Goal: Task Accomplishment & Management: Complete application form

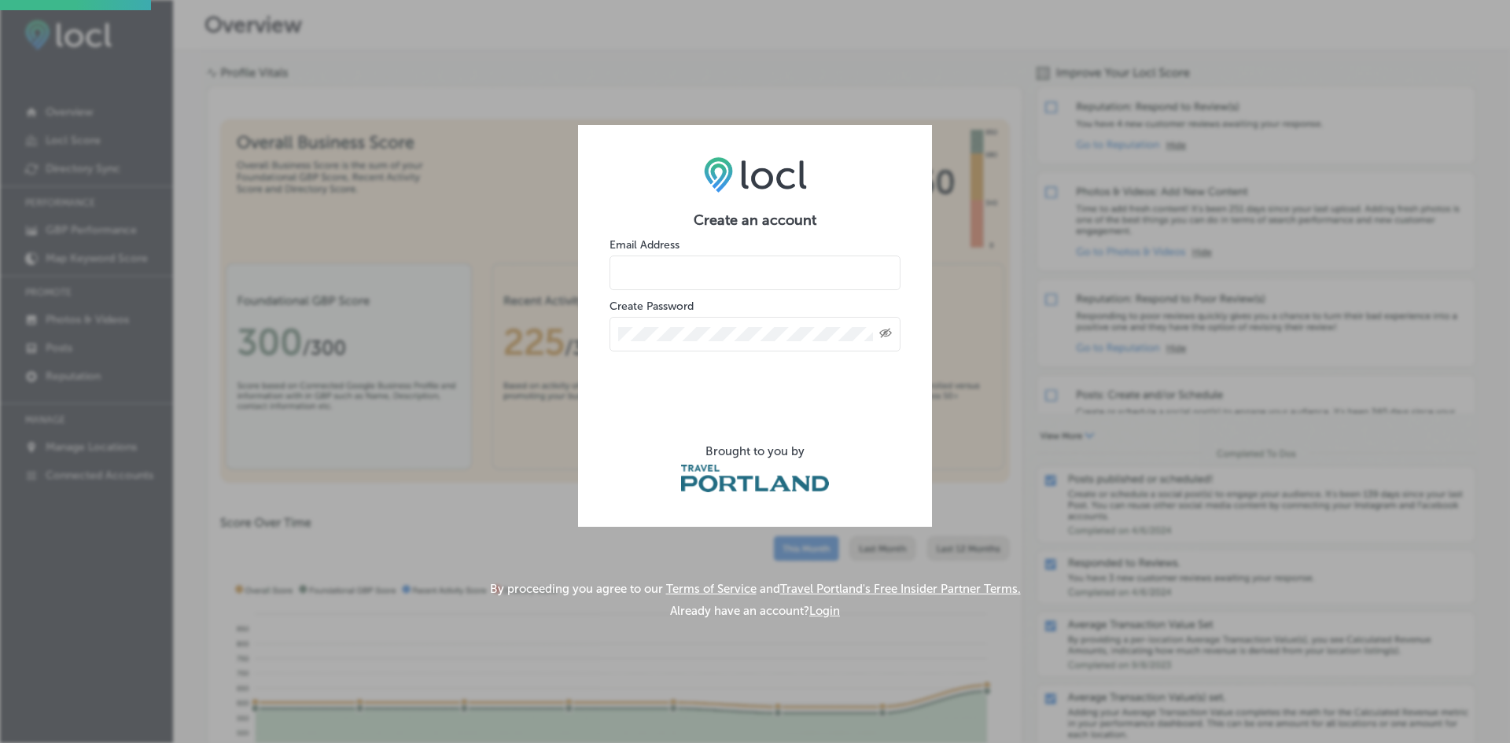
click at [760, 280] on input "email" at bounding box center [754, 273] width 291 height 35
type input "[EMAIL_ADDRESS][DOMAIN_NAME]"
drag, startPoint x: 874, startPoint y: 332, endPoint x: 885, endPoint y: 331, distance: 11.0
click at [879, 331] on div "Created with Sketch." at bounding box center [755, 334] width 274 height 14
click at [891, 331] on icon "Created with Sketch." at bounding box center [885, 333] width 13 height 10
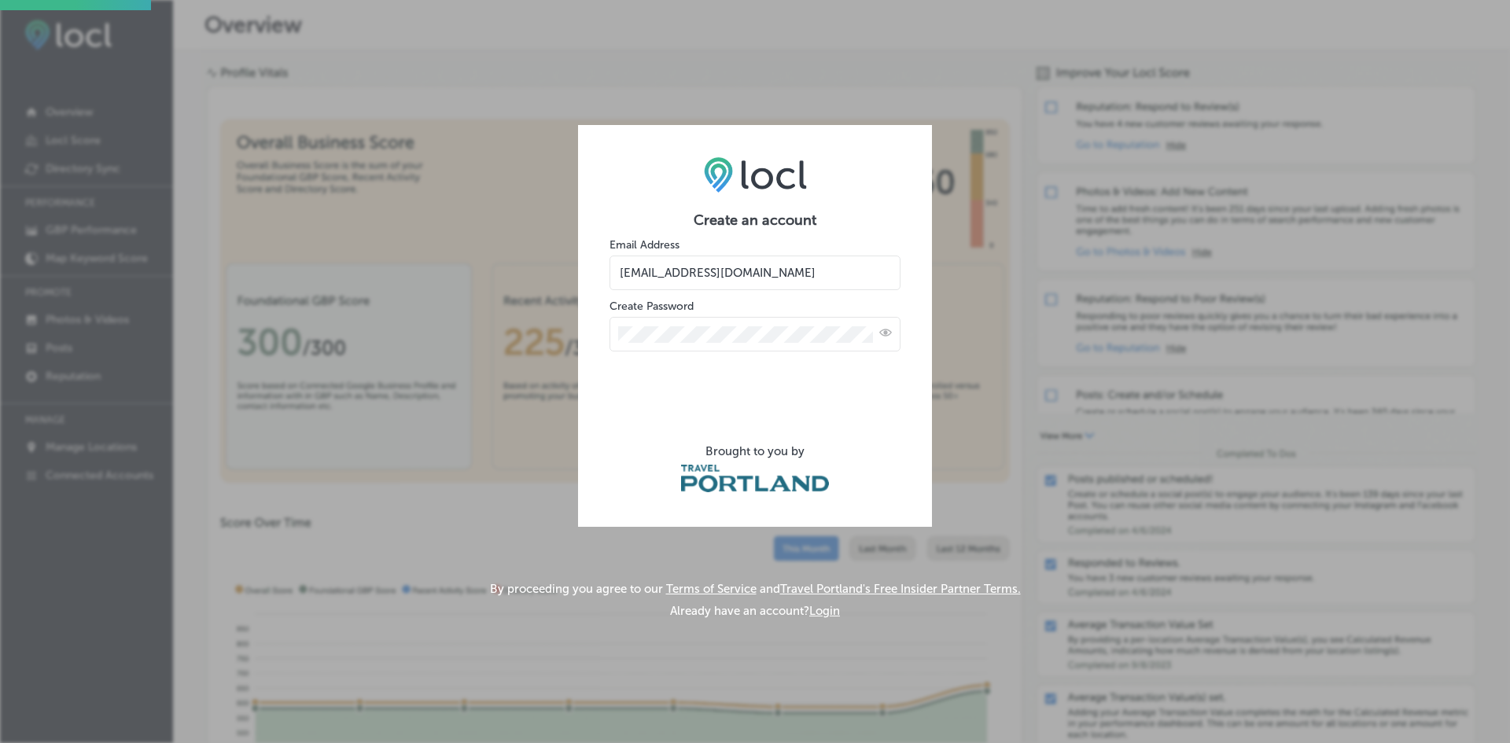
click at [680, 322] on div at bounding box center [754, 334] width 291 height 35
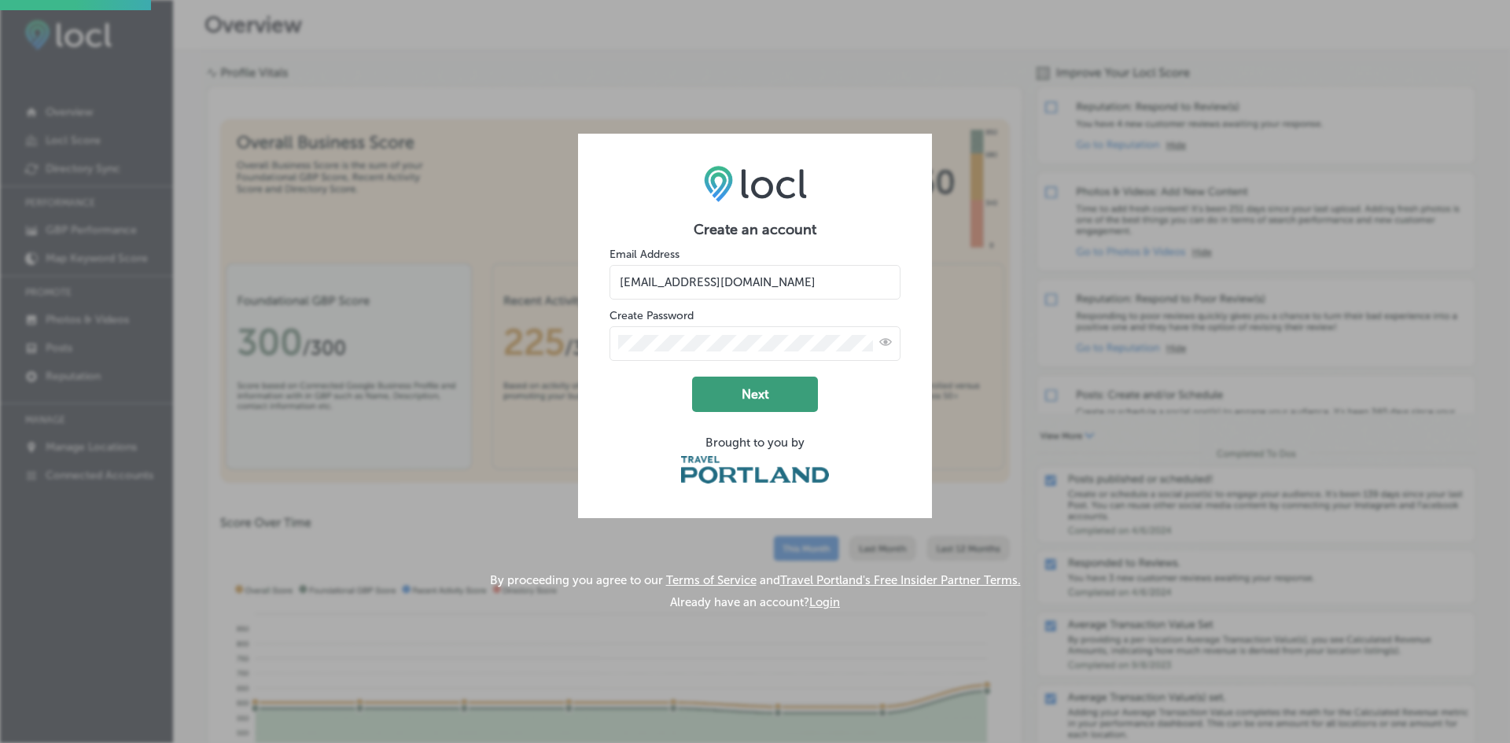
click at [734, 404] on button "Next" at bounding box center [755, 394] width 126 height 35
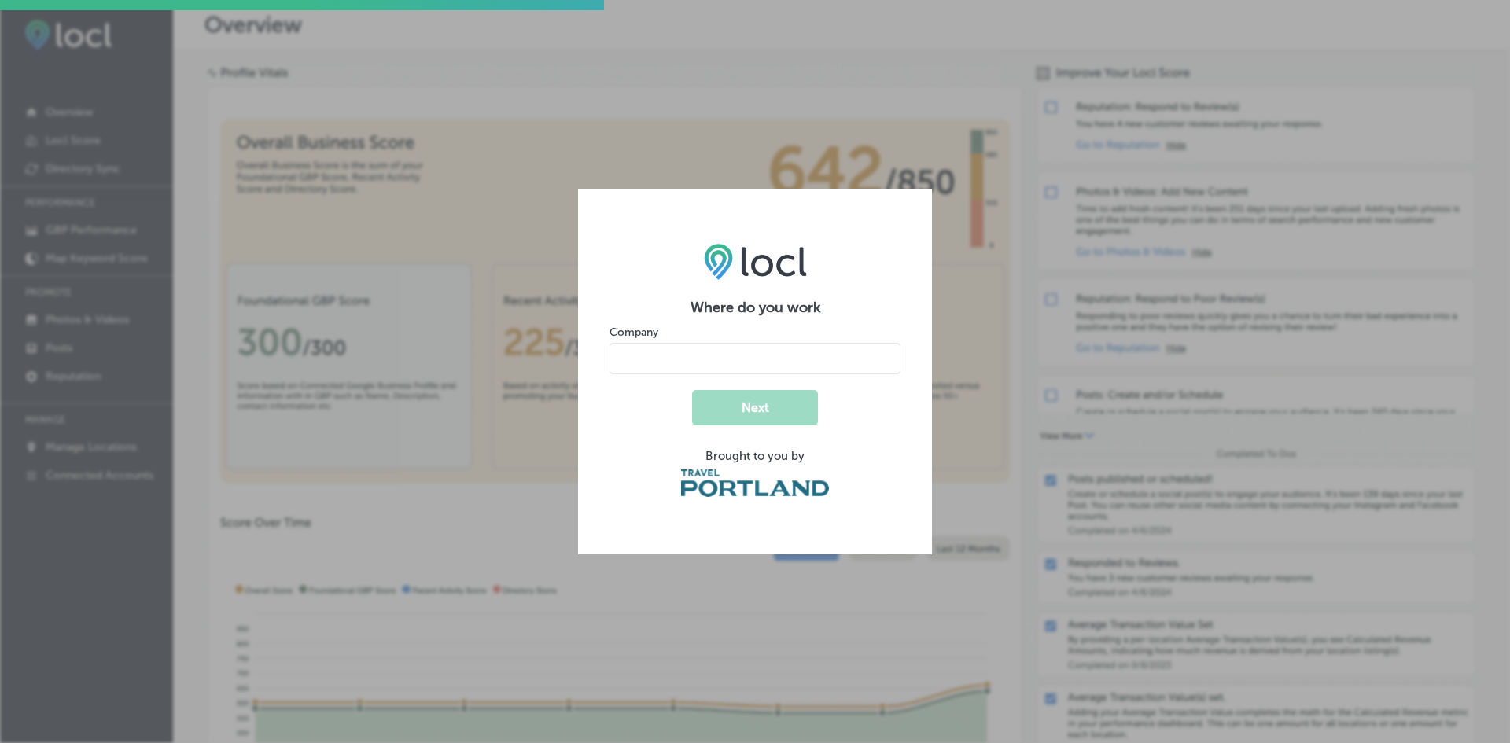
click at [687, 370] on input "name" at bounding box center [754, 358] width 291 height 31
type input "The People's Courts"
click at [765, 406] on button "Next" at bounding box center [755, 407] width 126 height 35
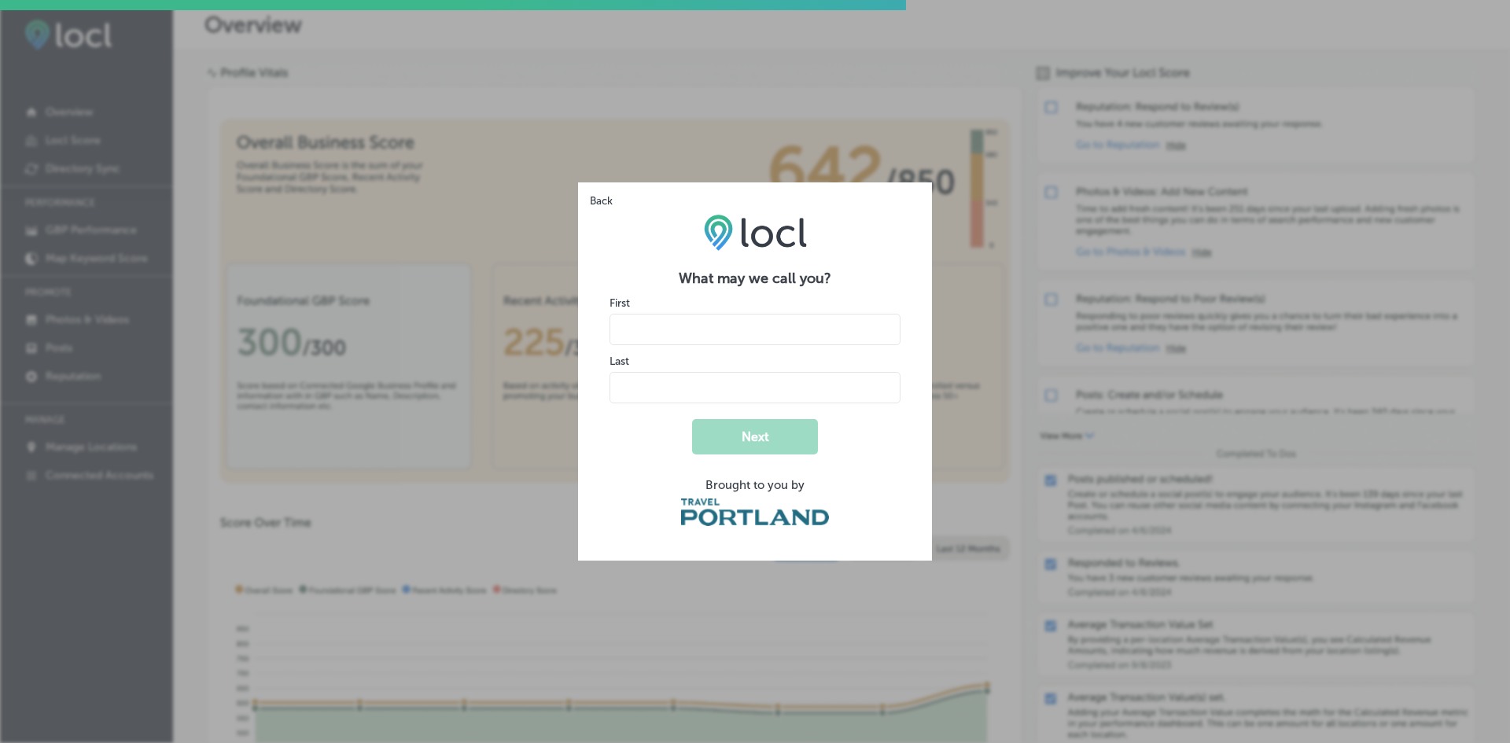
click at [710, 350] on form "What may we call you? First Last Next Brought to you by" at bounding box center [754, 399] width 291 height 259
click at [716, 341] on input "name" at bounding box center [754, 329] width 291 height 31
type input "Liberty"
click at [677, 390] on input "name" at bounding box center [754, 387] width 291 height 31
type input "Wilson"
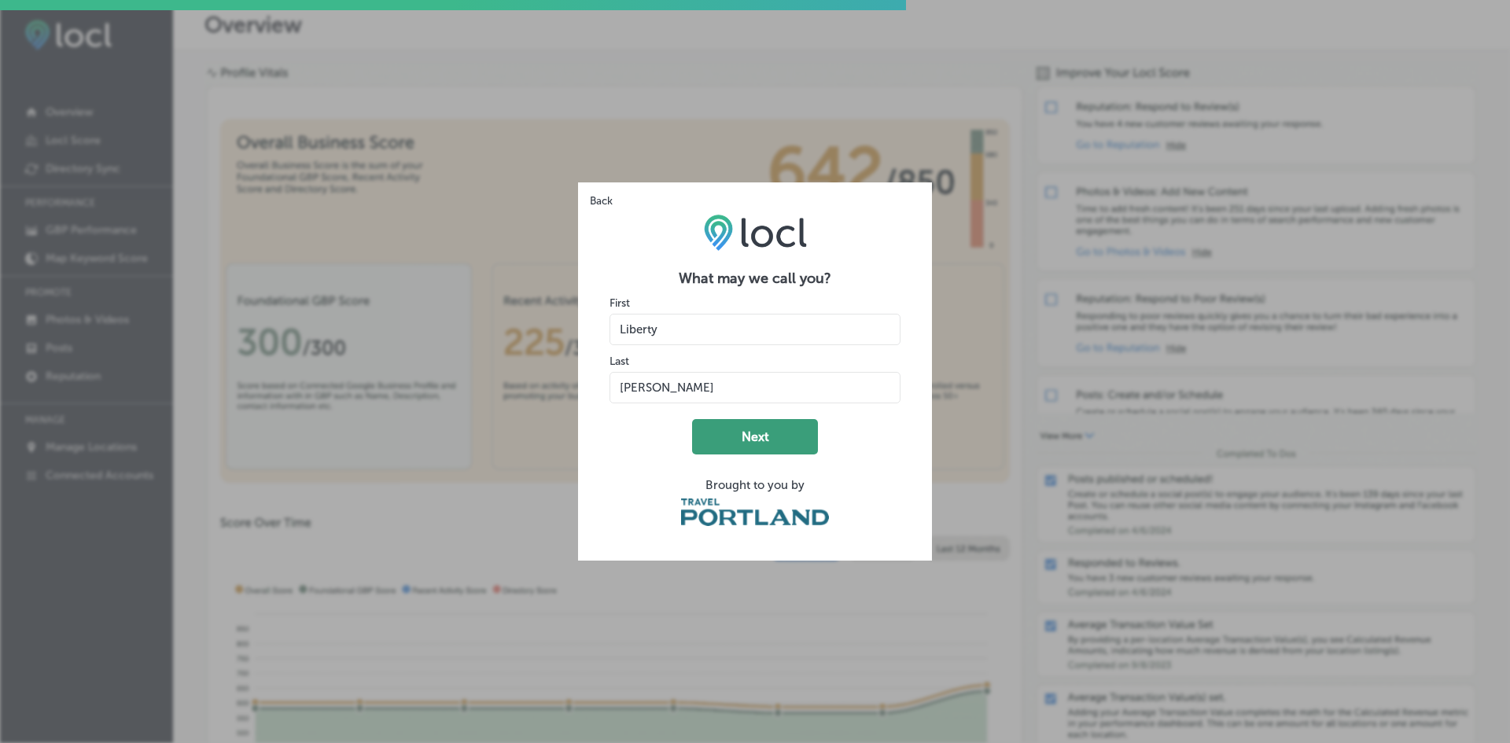
click at [769, 443] on button "Next" at bounding box center [755, 436] width 126 height 35
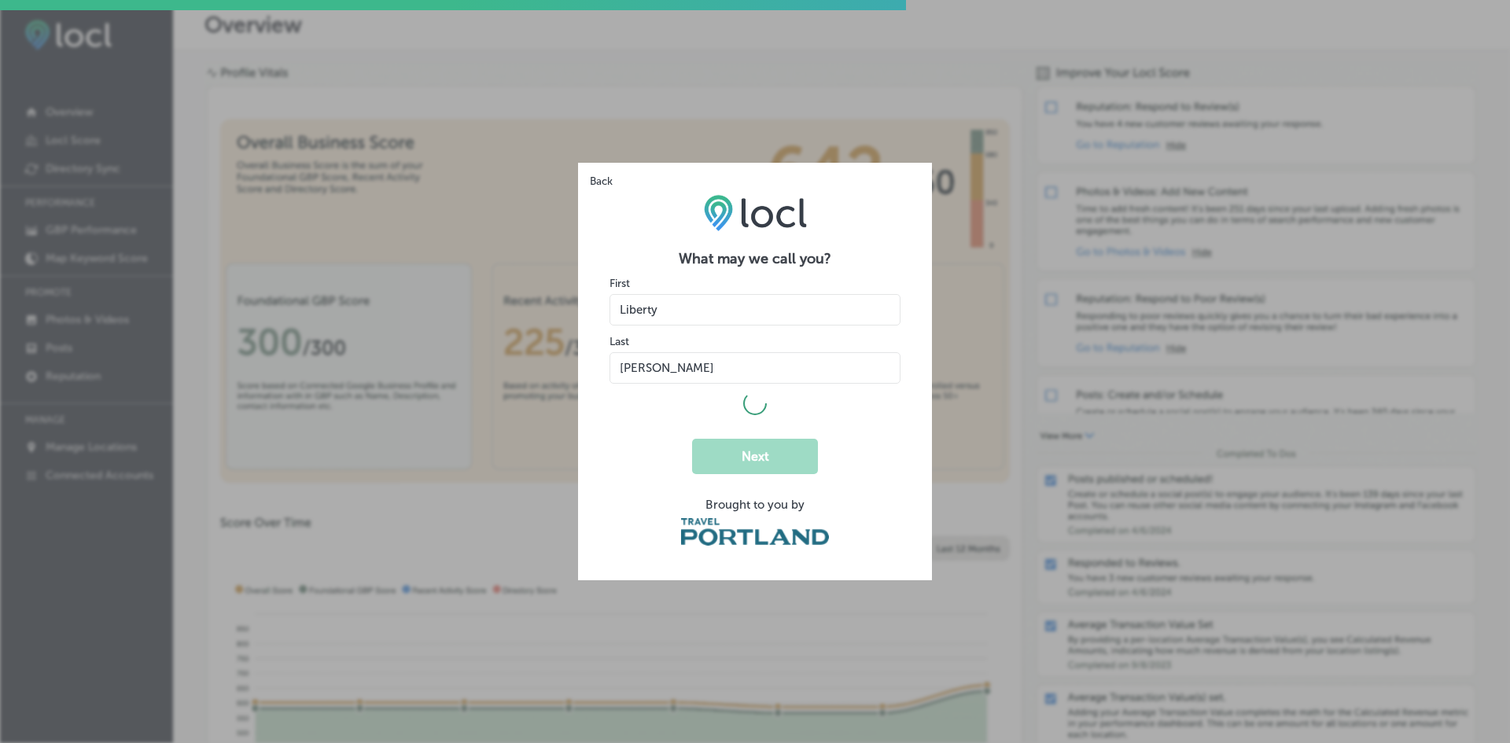
select select "US"
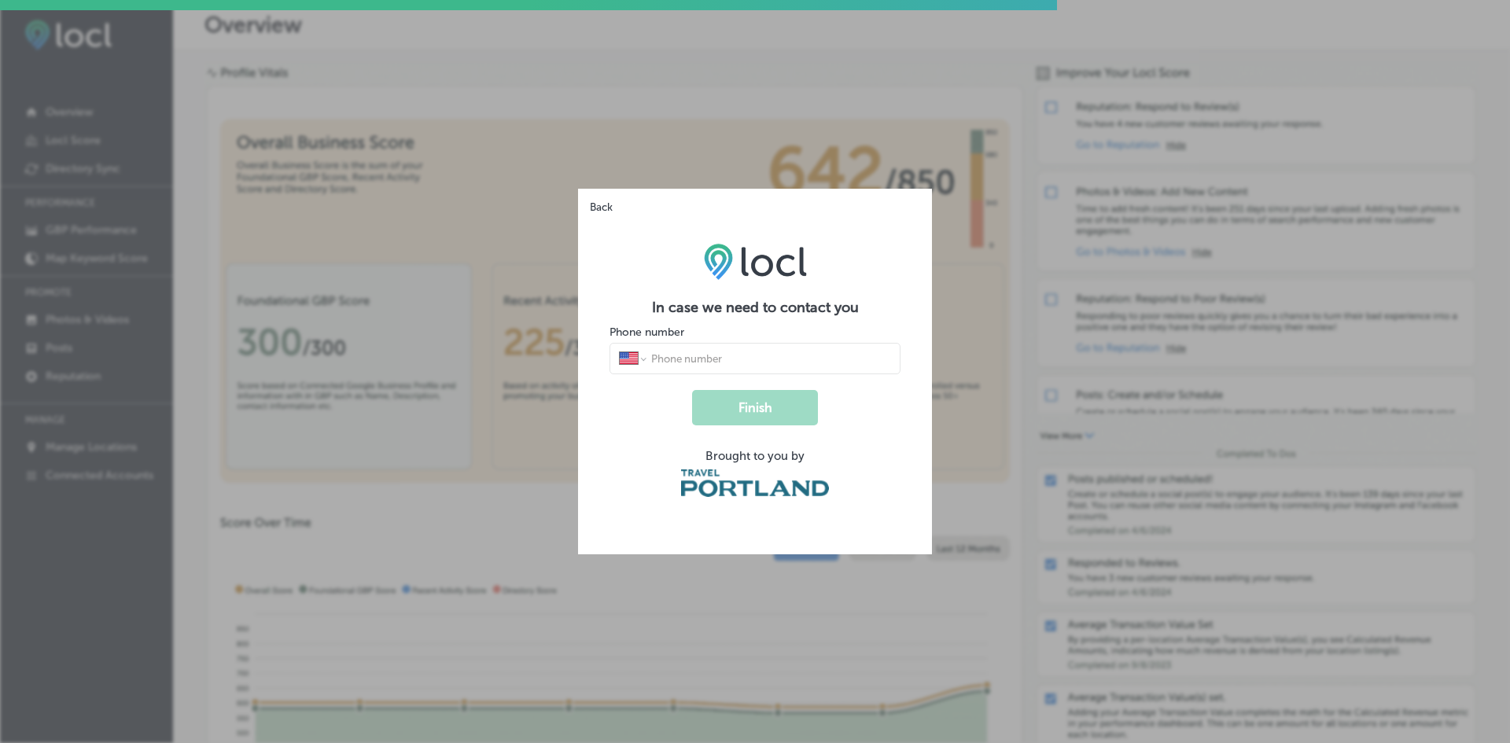
click at [726, 358] on input "tel" at bounding box center [770, 358] width 241 height 14
type input "1 (503) 455-4843"
click at [775, 403] on button "Finish" at bounding box center [755, 407] width 126 height 35
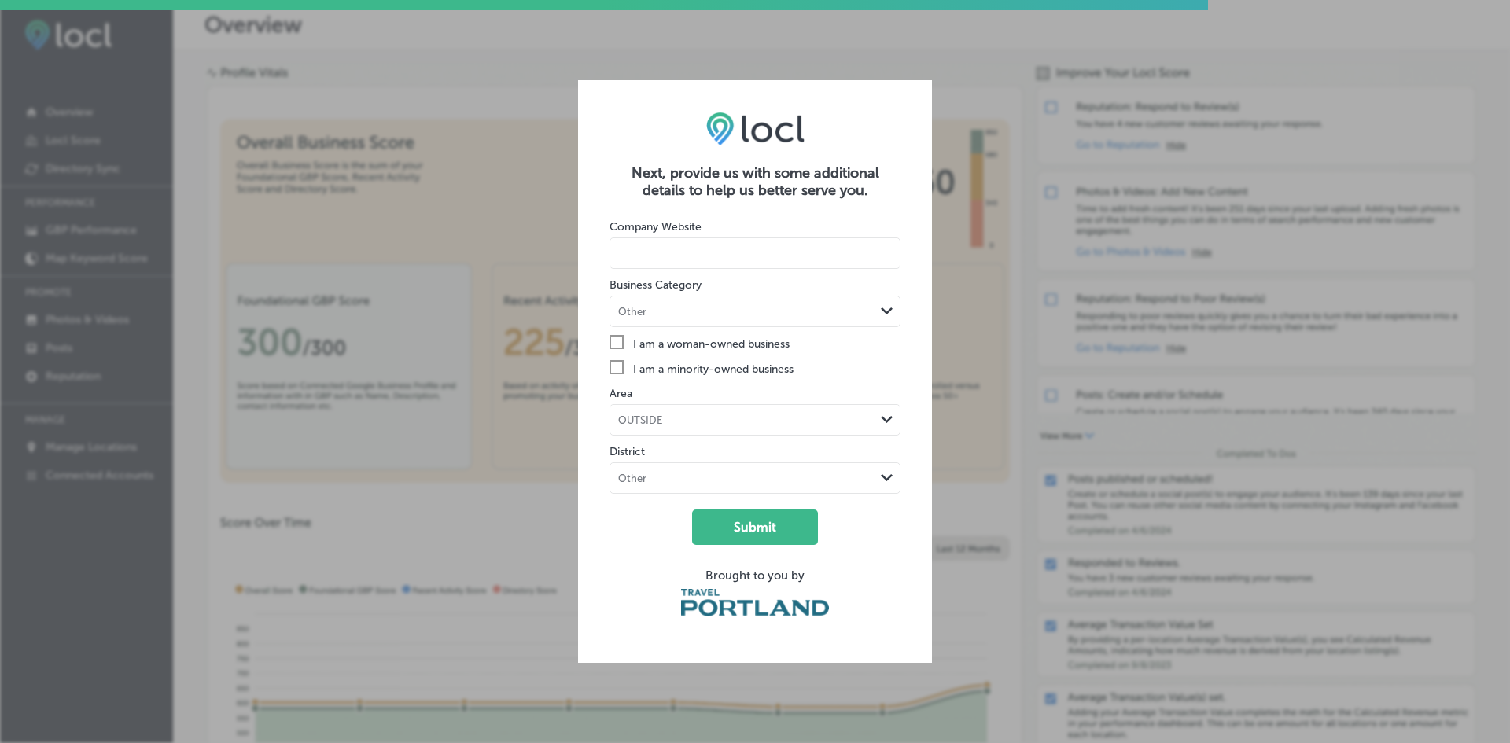
click at [748, 248] on input at bounding box center [754, 252] width 291 height 31
click at [635, 241] on input at bounding box center [754, 252] width 291 height 31
paste input "https://thepeoplescourts.com/"
type input "https://thepeoplescourts.com/"
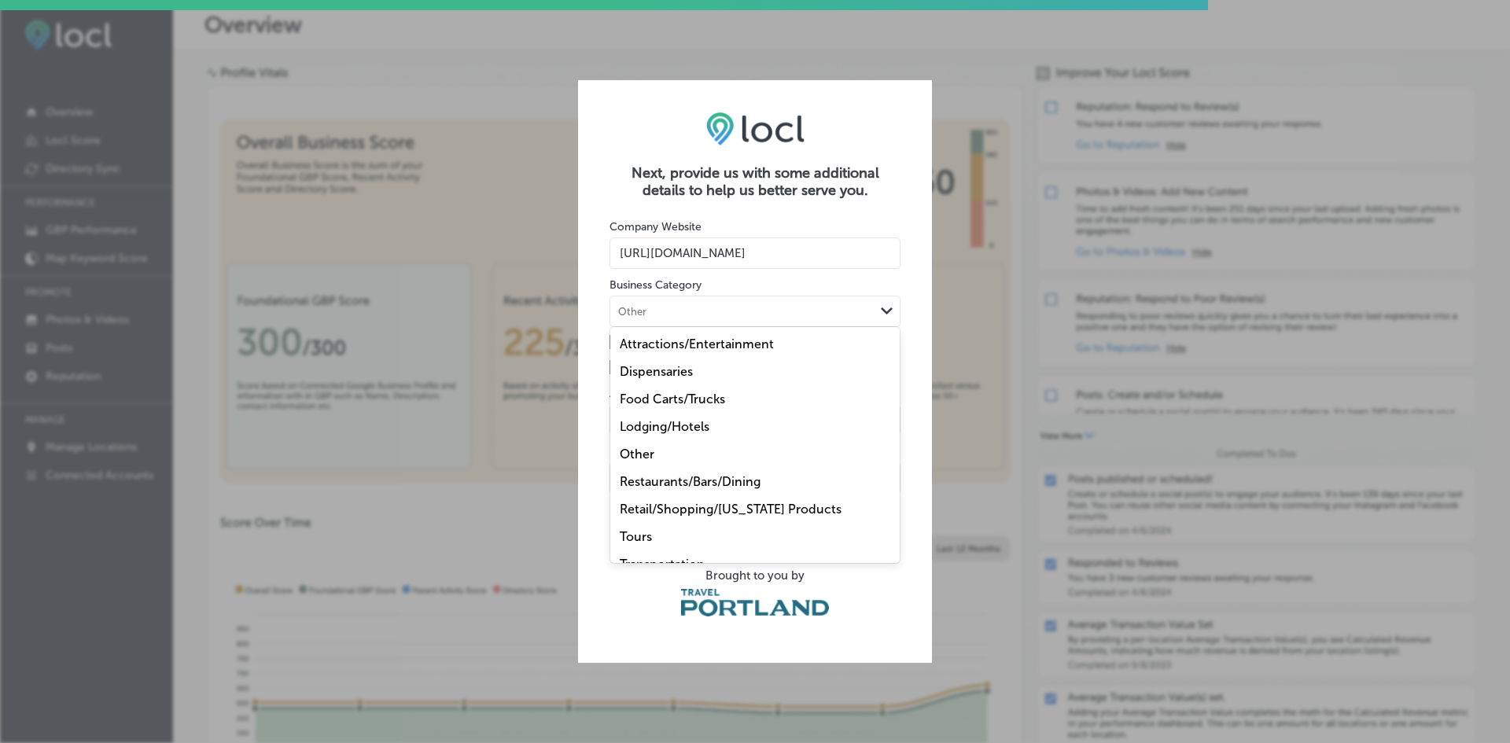
click at [740, 322] on div "Other Path Created with Sketch." at bounding box center [754, 311] width 289 height 30
click at [765, 340] on label "Attractions/Entertainment" at bounding box center [697, 344] width 154 height 15
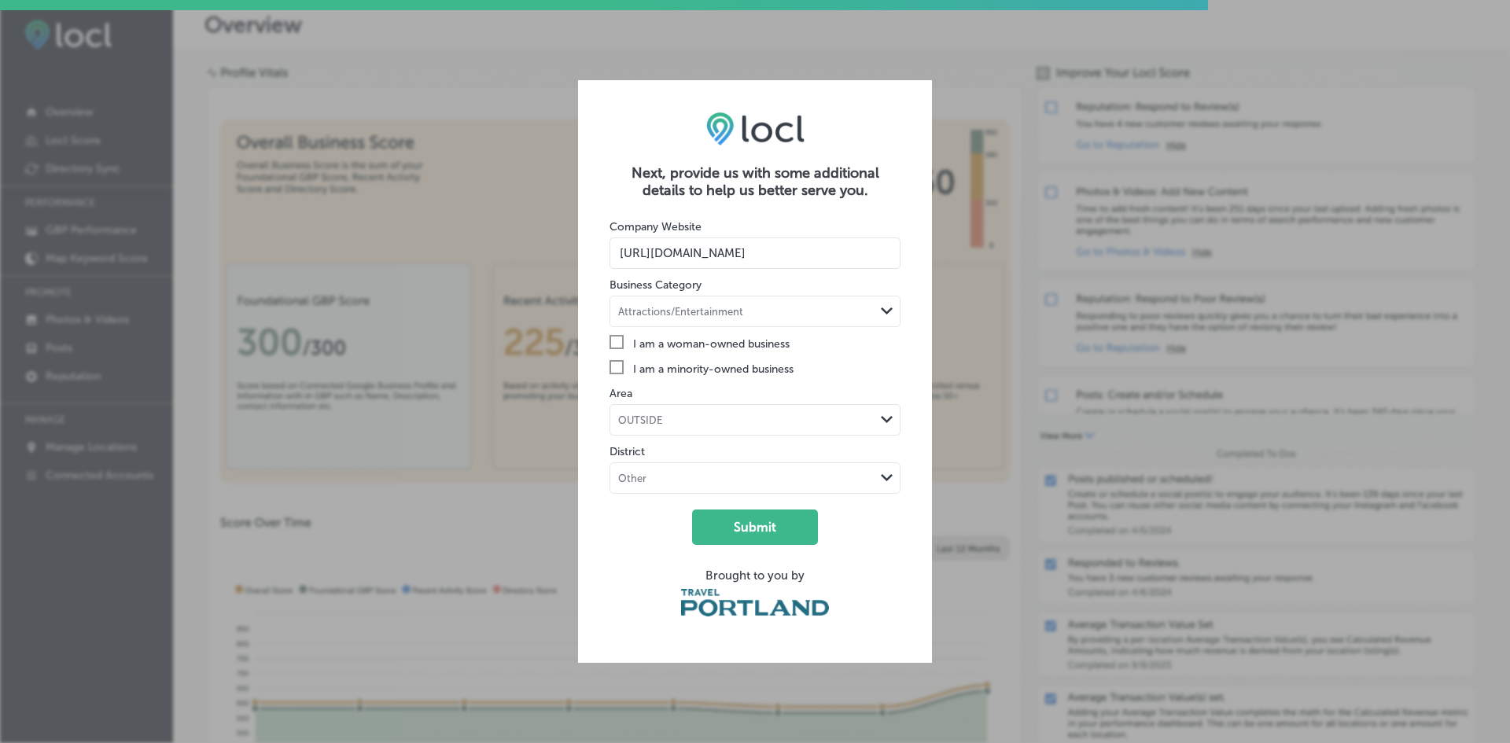
click at [765, 428] on div "OUTSIDE Path Created with Sketch." at bounding box center [754, 420] width 289 height 30
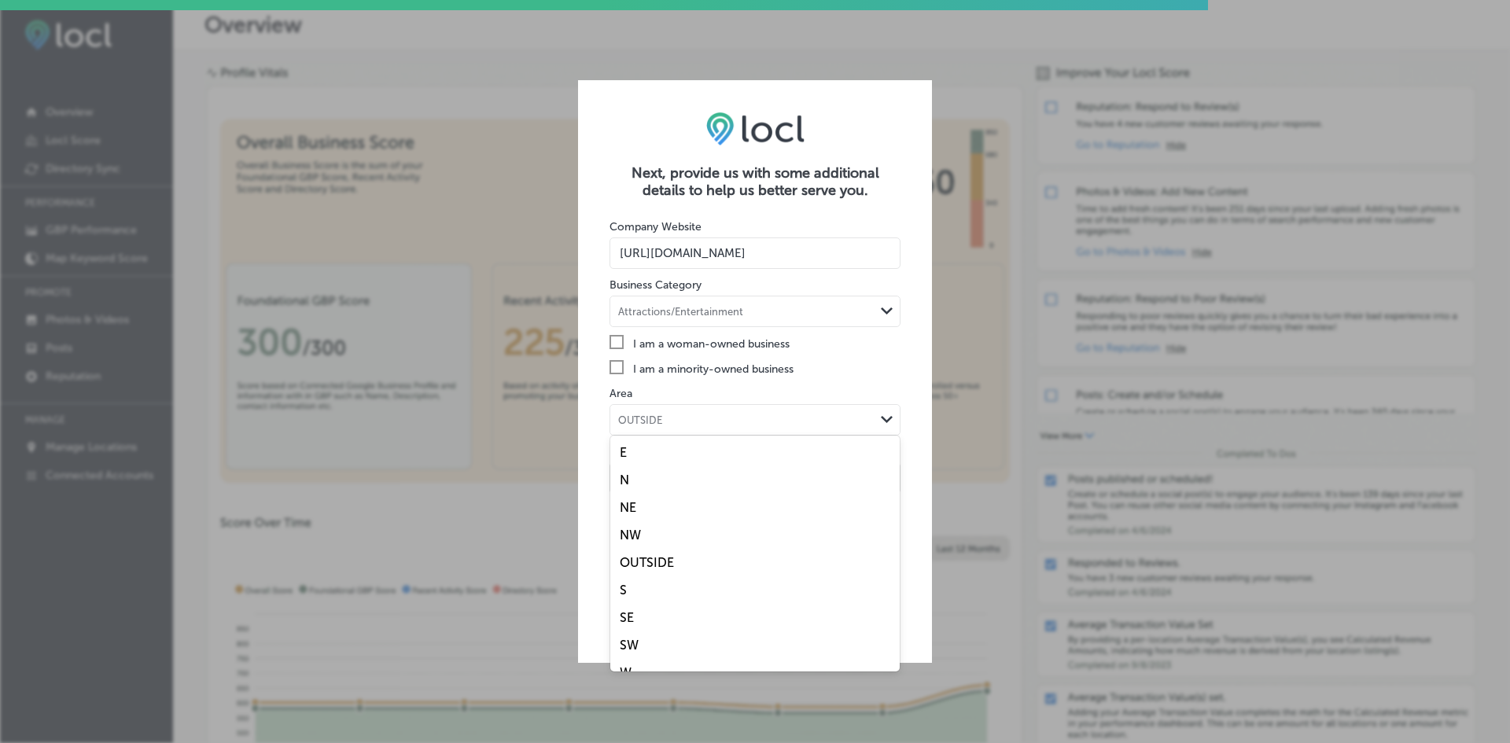
click at [719, 509] on div "NE" at bounding box center [754, 508] width 289 height 28
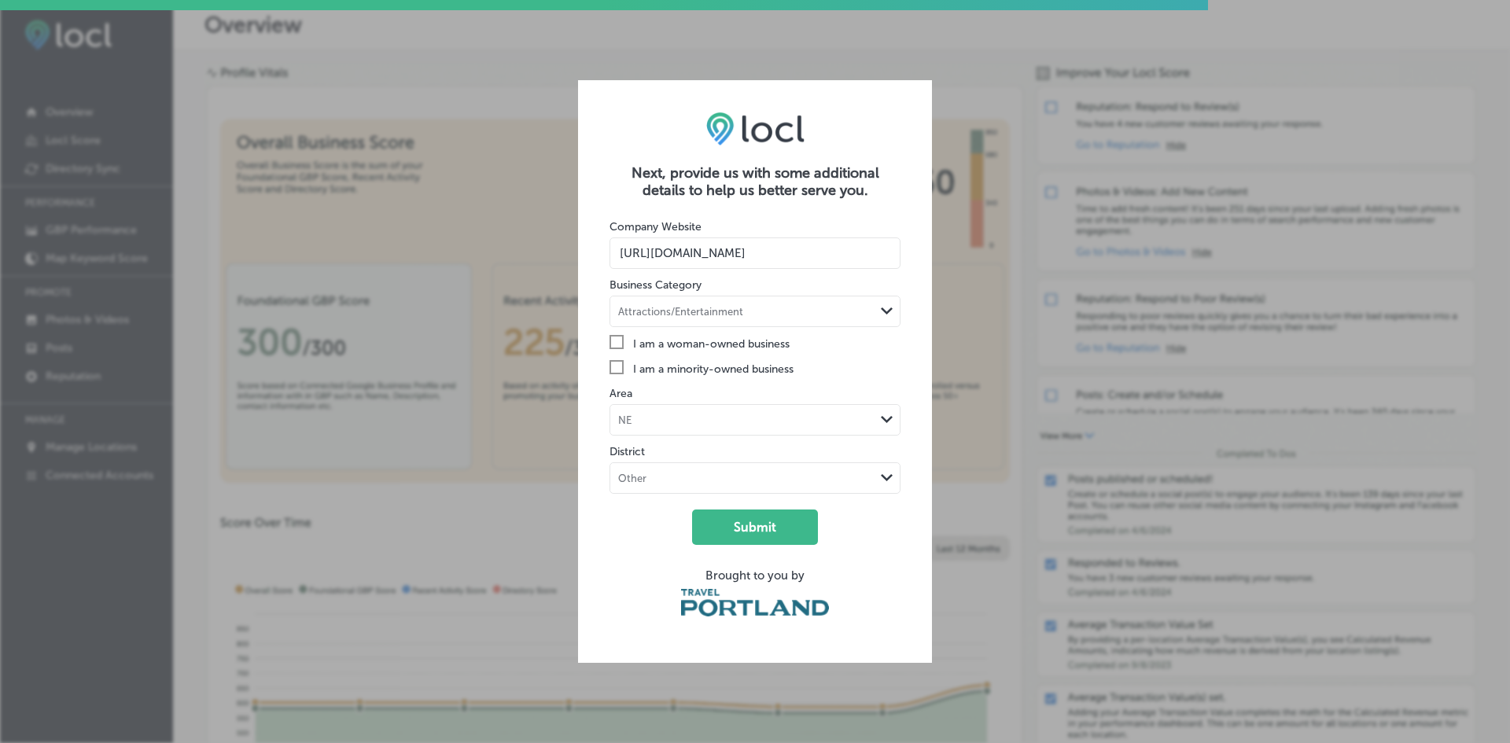
click at [742, 486] on div "Other Path Created with Sketch." at bounding box center [754, 478] width 289 height 30
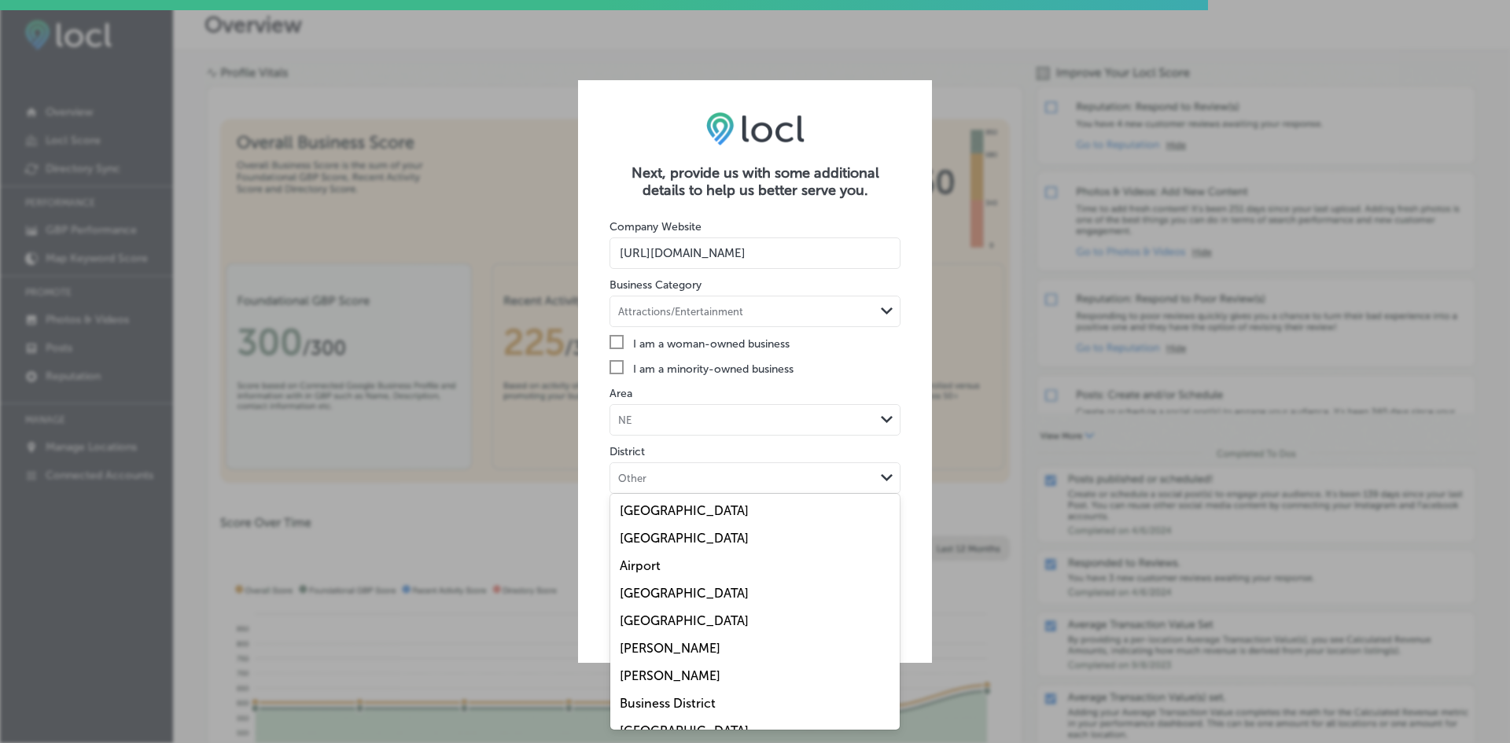
click at [740, 539] on div "82nd Avenue" at bounding box center [754, 538] width 289 height 28
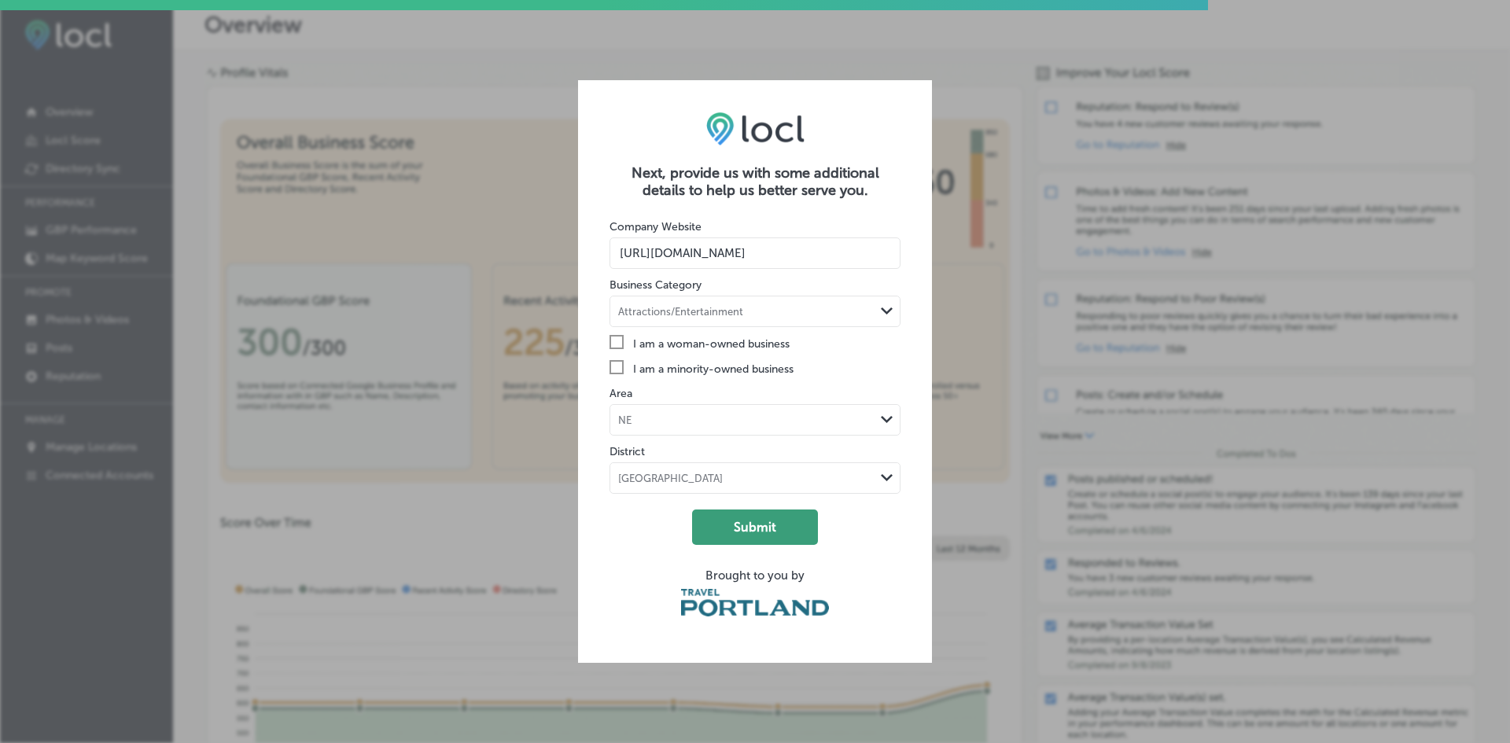
click at [786, 529] on button "Submit" at bounding box center [755, 527] width 126 height 35
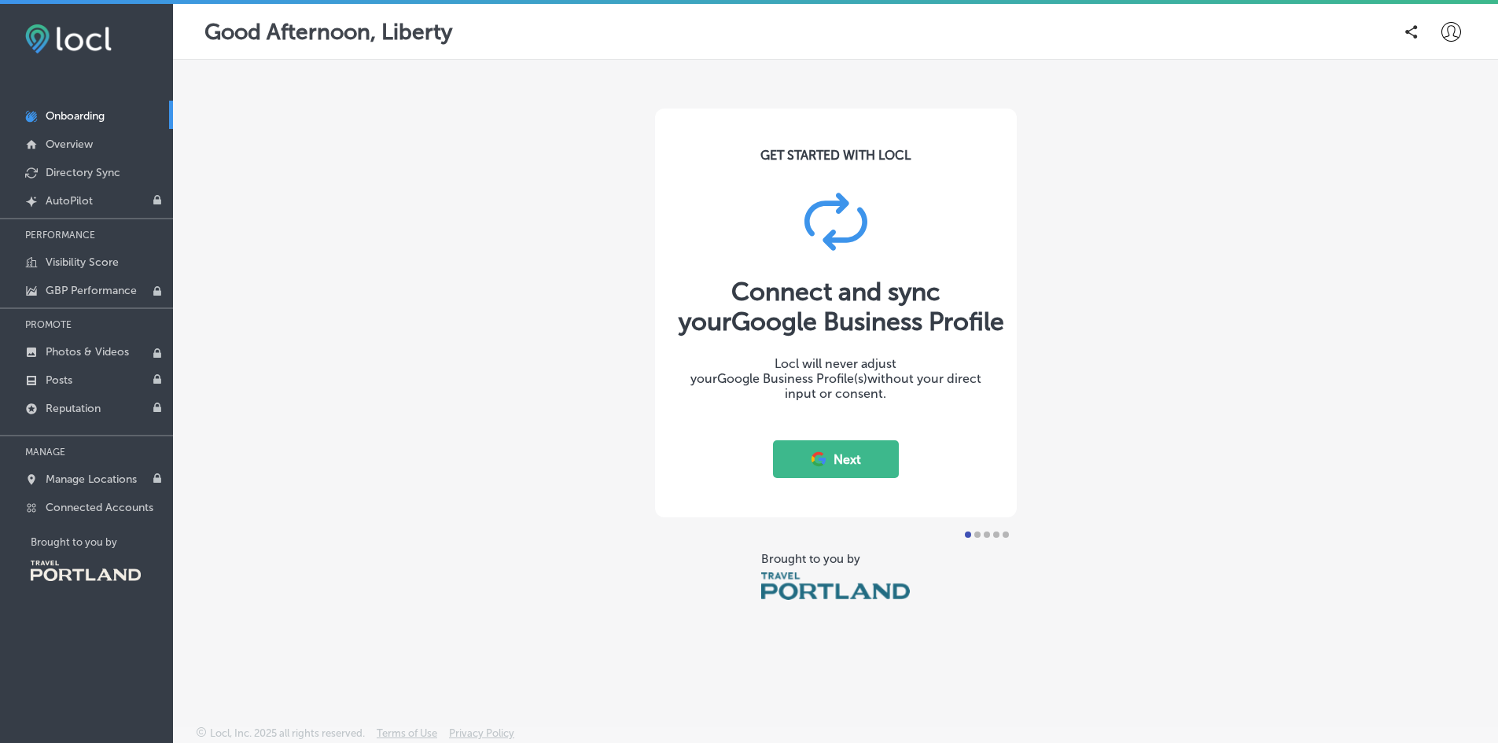
click at [839, 455] on button "Next" at bounding box center [836, 459] width 126 height 38
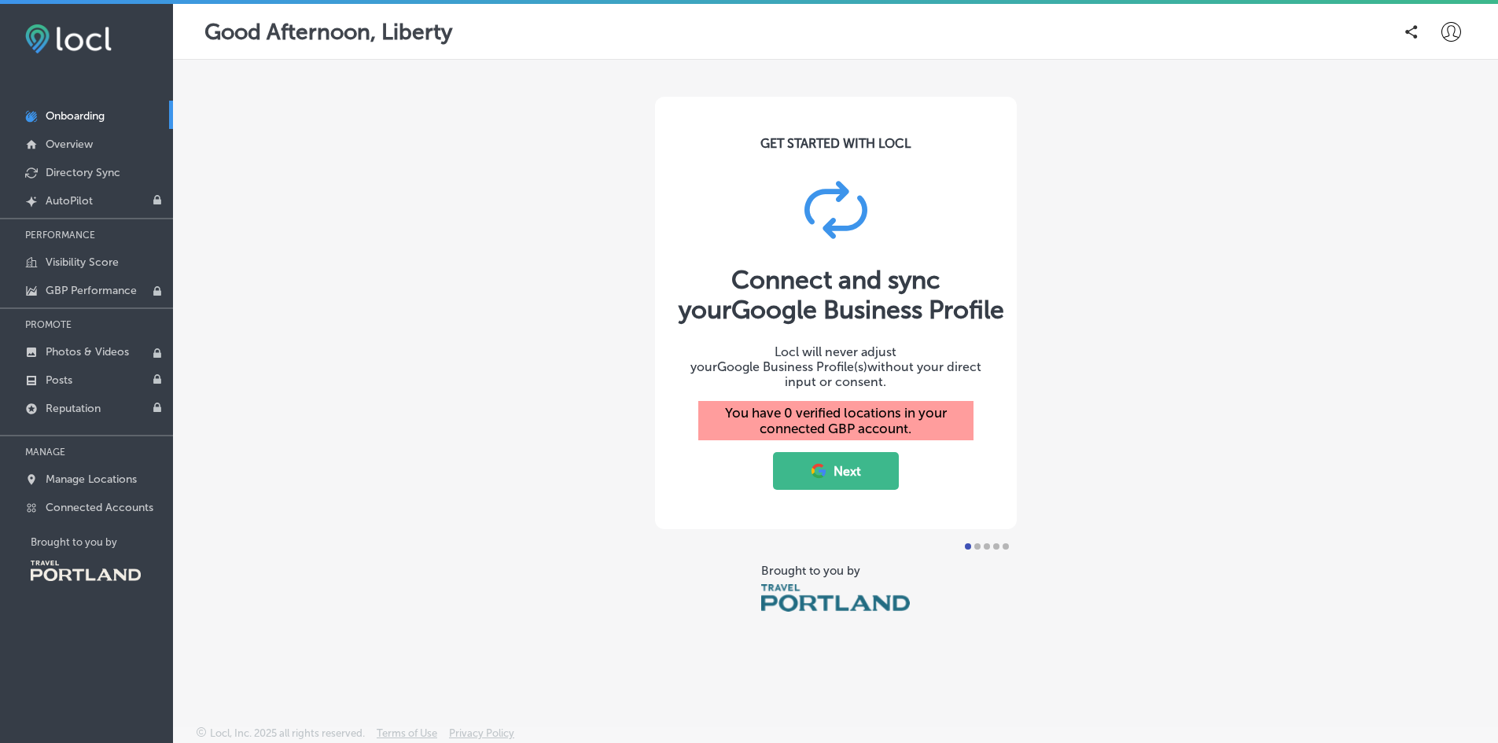
click at [845, 452] on button "Next" at bounding box center [836, 471] width 126 height 38
click at [836, 463] on button "Next" at bounding box center [836, 471] width 126 height 38
click at [1098, 499] on div "GET STARTED WITH LOCL Connect and sync your Google Business Profile Locl will n…" at bounding box center [835, 356] width 1325 height 592
drag, startPoint x: 998, startPoint y: 494, endPoint x: 666, endPoint y: 488, distance: 331.9
click at [666, 488] on div "GET STARTED WITH LOCL Connect and sync your Google Business Profile Locl will n…" at bounding box center [836, 313] width 362 height 432
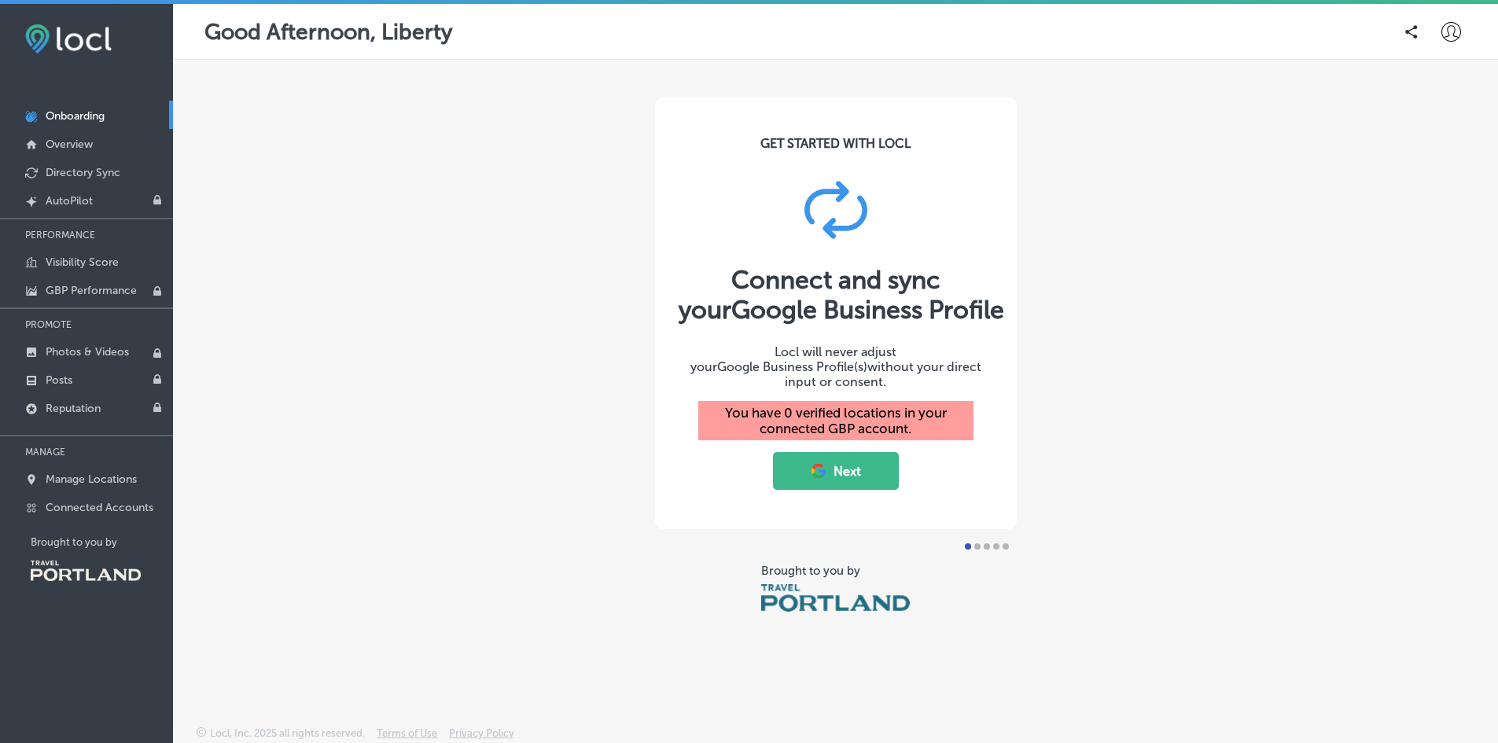
click at [793, 392] on div "GET STARTED WITH LOCL Connect and sync your Google Business Profile Locl will n…" at bounding box center [836, 313] width 362 height 432
click at [1449, 27] on icon at bounding box center [1451, 32] width 20 height 20
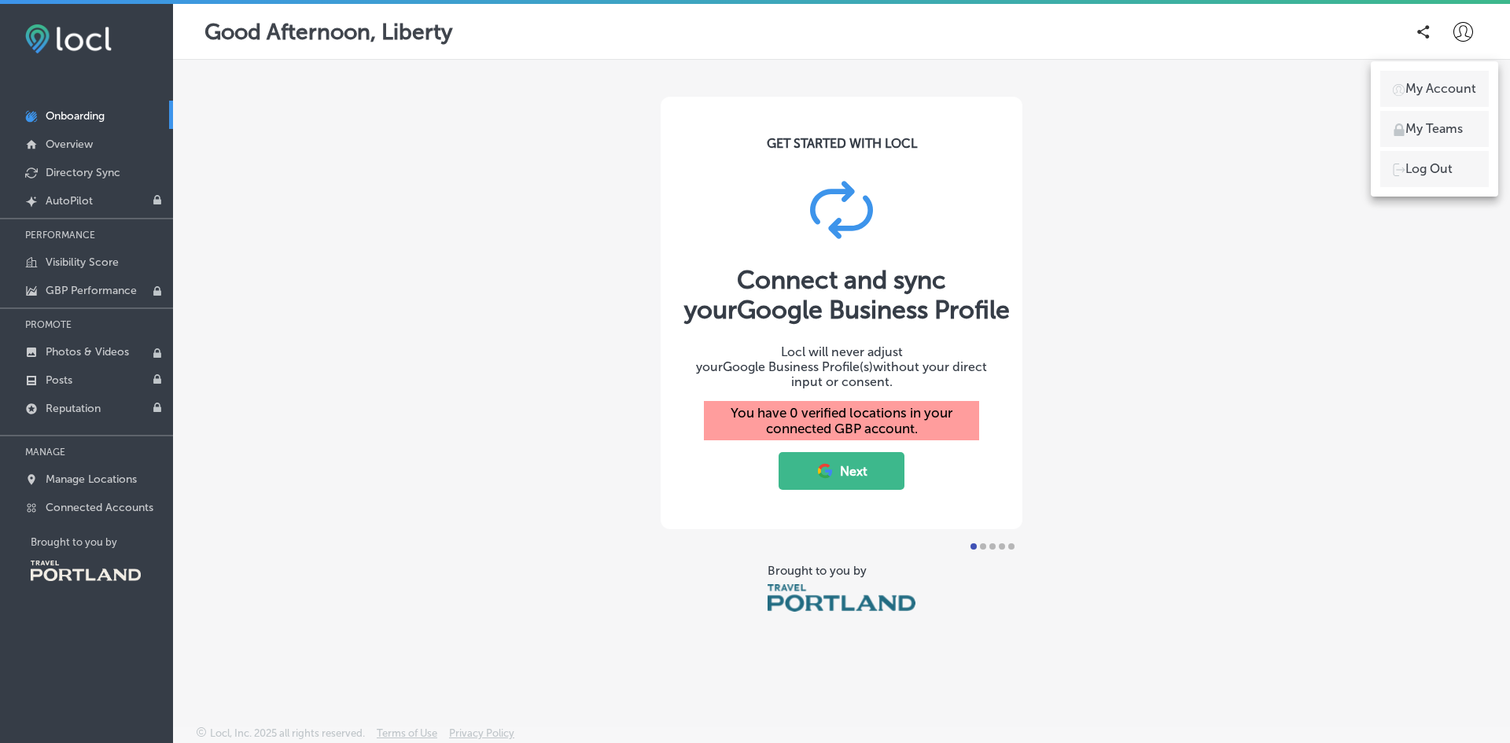
click at [1424, 28] on div at bounding box center [755, 371] width 1510 height 743
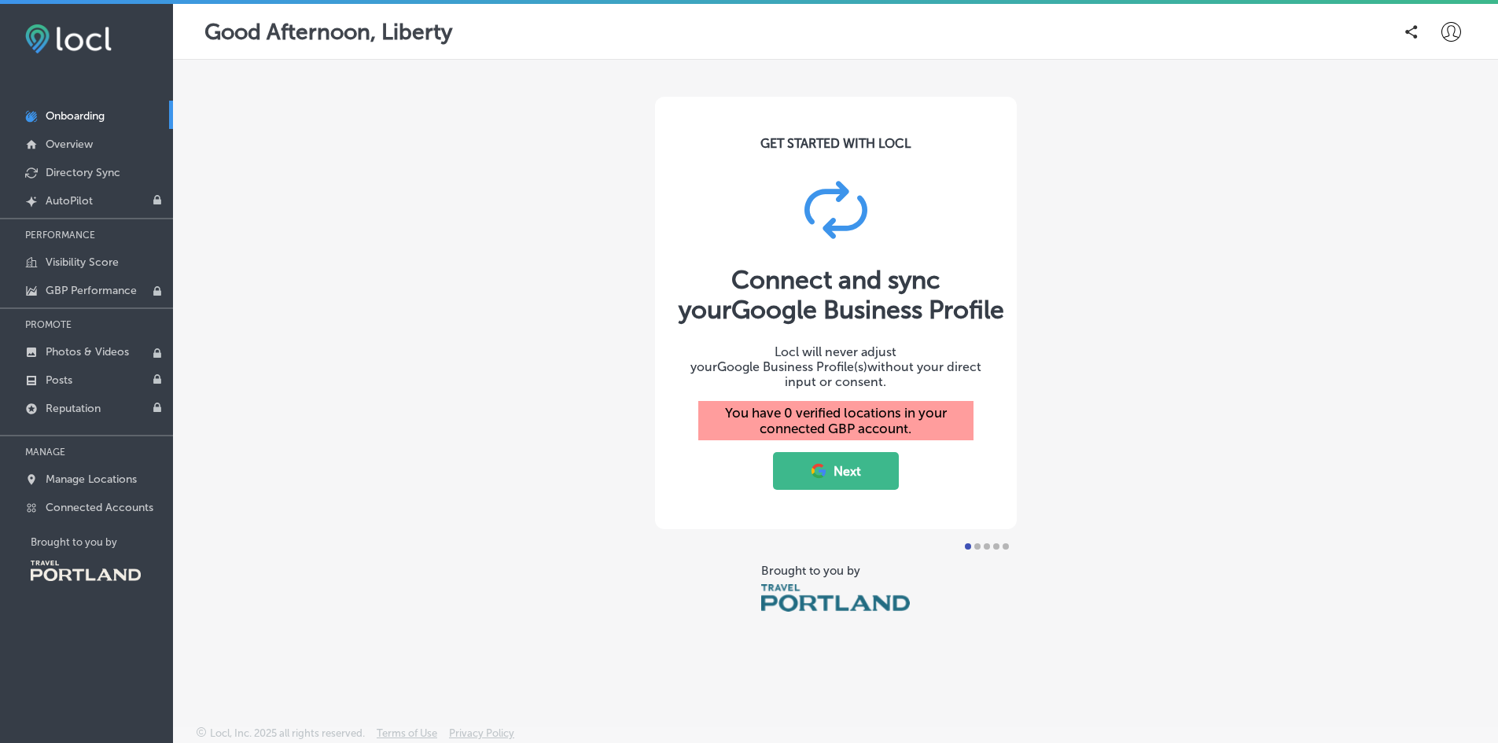
click at [990, 537] on div at bounding box center [987, 546] width 60 height 19
click at [1007, 547] on div at bounding box center [987, 546] width 60 height 19
drag, startPoint x: 953, startPoint y: 436, endPoint x: 659, endPoint y: 413, distance: 295.0
click at [661, 414] on div "GET STARTED WITH LOCL Connect and sync your Google Business Profile Locl will n…" at bounding box center [836, 313] width 362 height 432
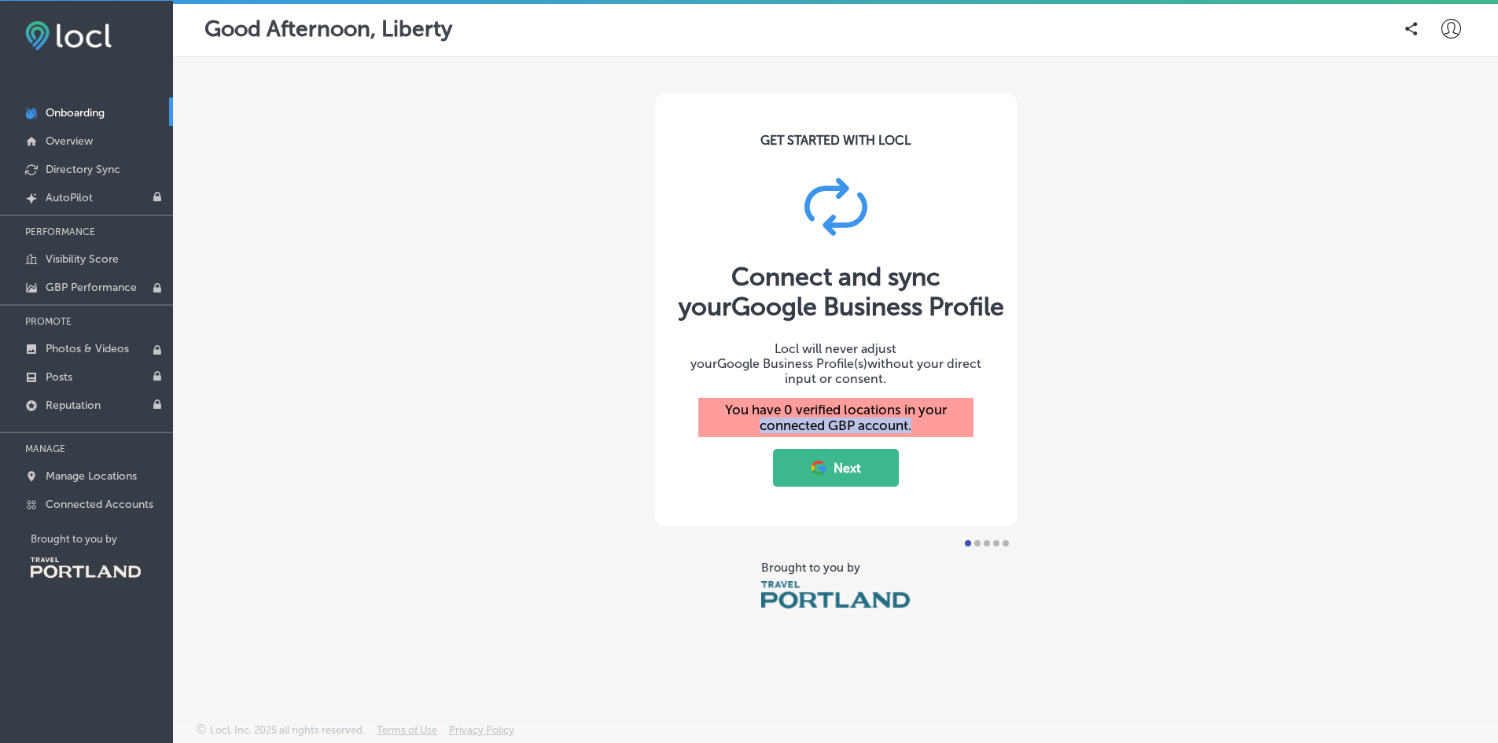
scroll to position [4, 0]
click at [112, 501] on p "Connected Accounts" at bounding box center [100, 503] width 108 height 13
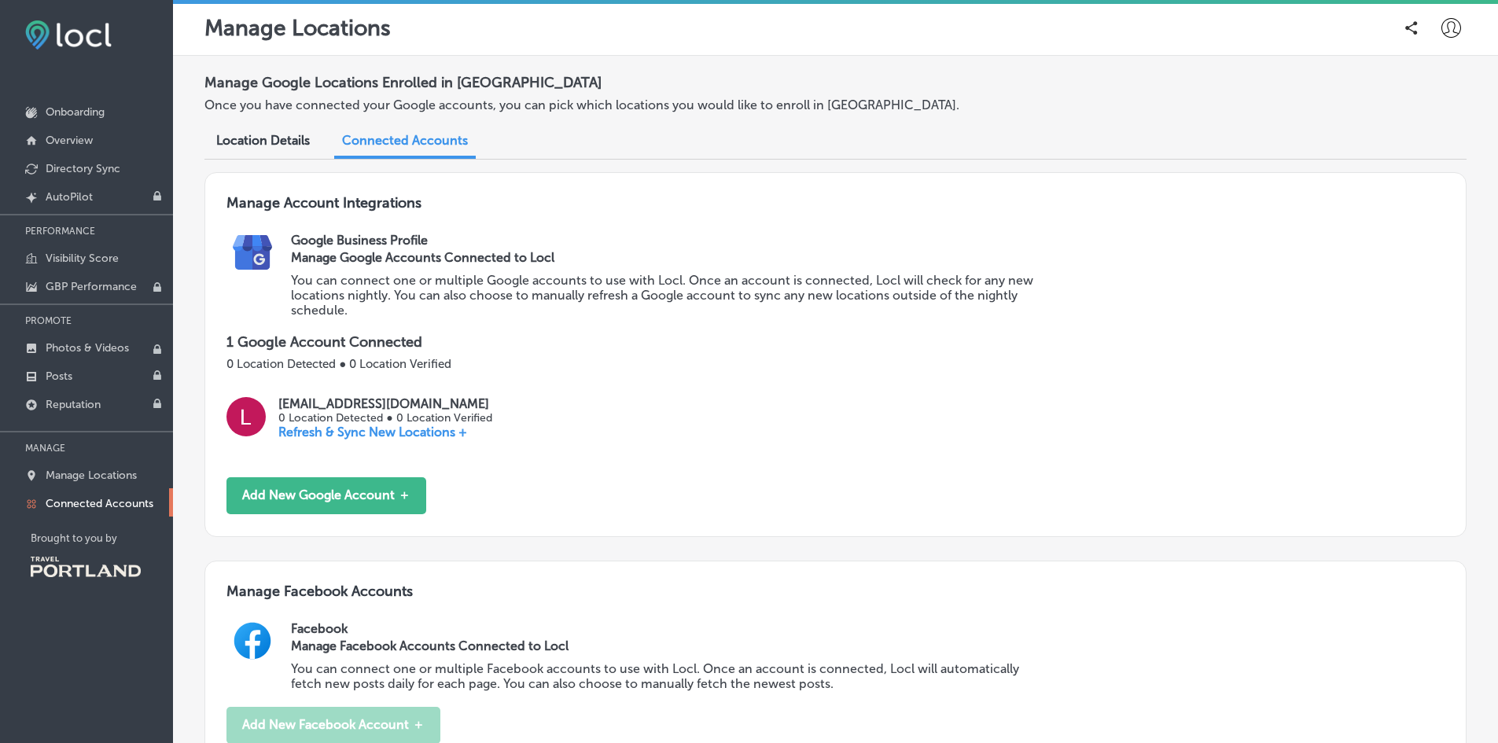
click at [441, 436] on p "Refresh & Sync New Locations +" at bounding box center [384, 432] width 213 height 15
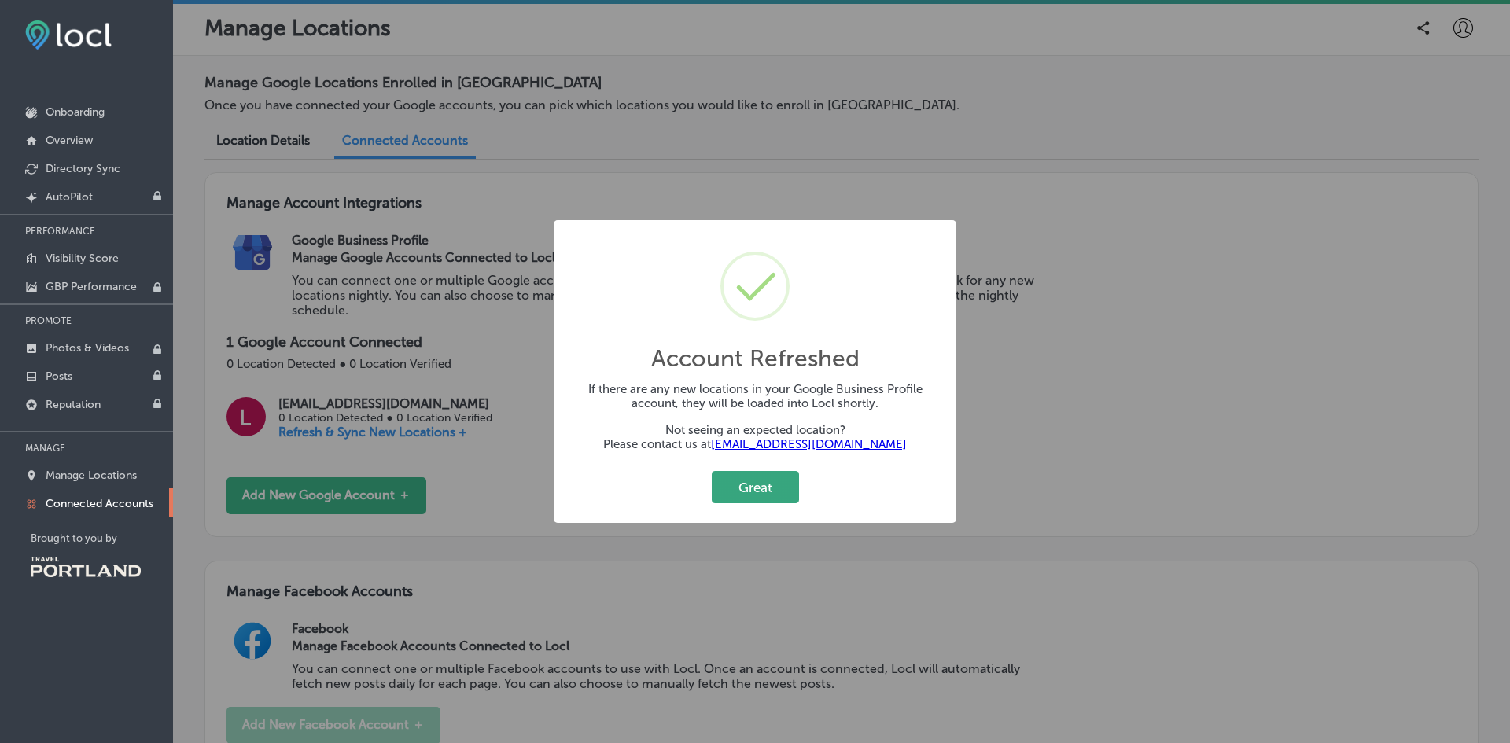
click at [764, 479] on button "Great" at bounding box center [755, 487] width 87 height 32
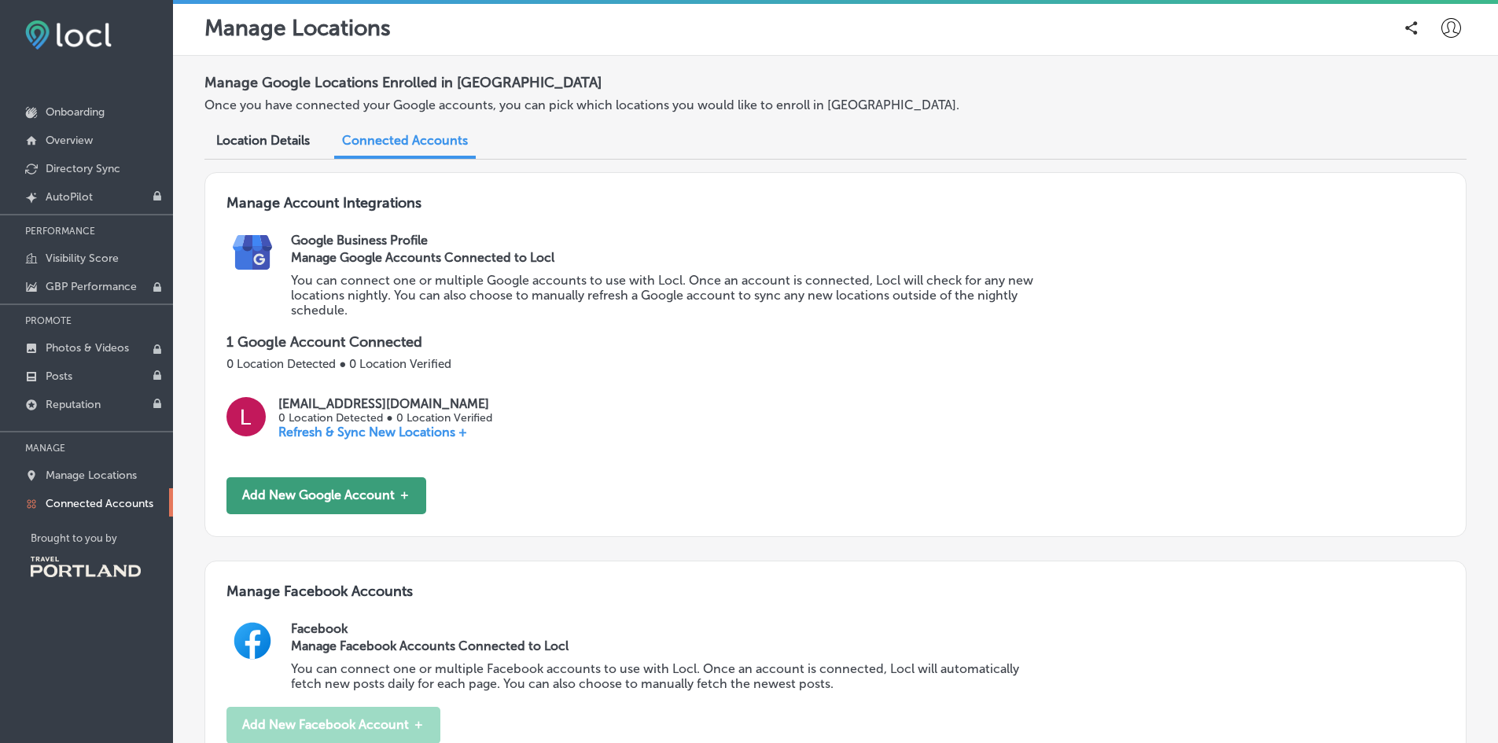
click at [371, 501] on button "Add New Google Account ＋" at bounding box center [326, 495] width 200 height 37
click at [318, 484] on button "Add New Google Account ＋" at bounding box center [326, 495] width 200 height 37
